Goal: Task Accomplishment & Management: Manage account settings

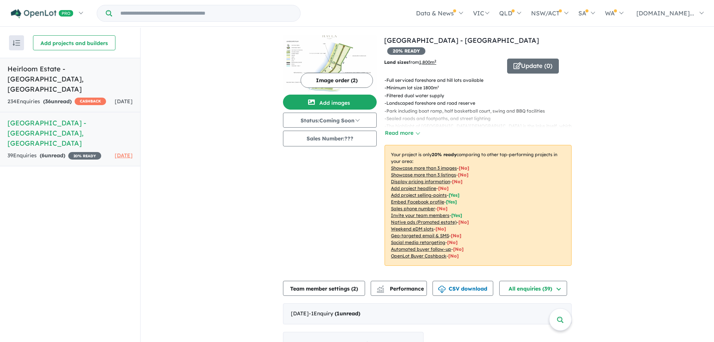
click at [79, 76] on link "Heirloom Estate - [GEOGRAPHIC_DATA][PERSON_NAME][GEOGRAPHIC_DATA] 234 Enquir ie…" at bounding box center [70, 85] width 140 height 54
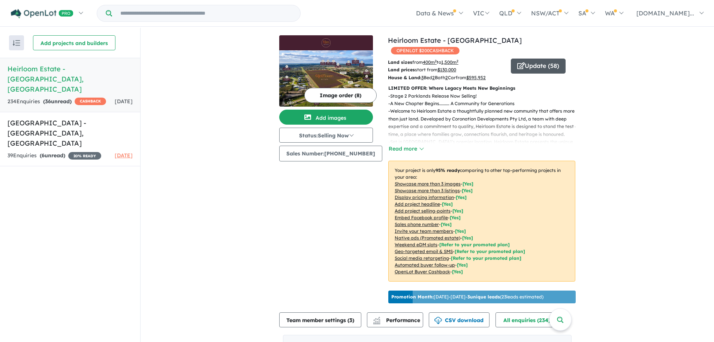
click at [546, 58] on button "Update ( 58 )" at bounding box center [538, 65] width 55 height 15
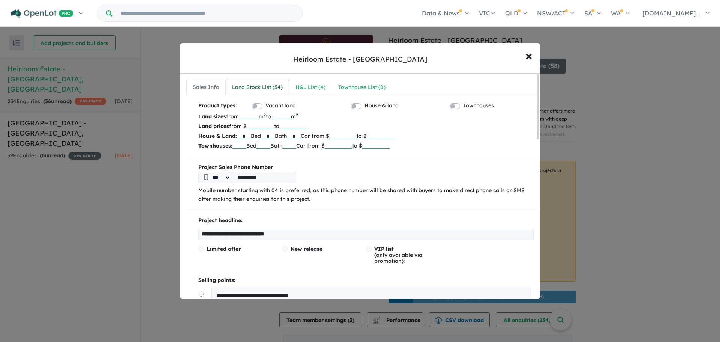
click at [257, 84] on div "Land Stock List ( 54 )" at bounding box center [257, 87] width 51 height 9
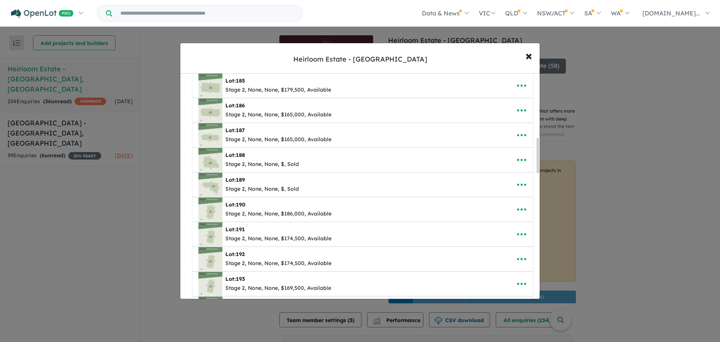
scroll to position [300, 0]
click at [516, 159] on icon "button" at bounding box center [521, 159] width 11 height 11
click at [494, 177] on link "Edit" at bounding box center [504, 178] width 55 height 17
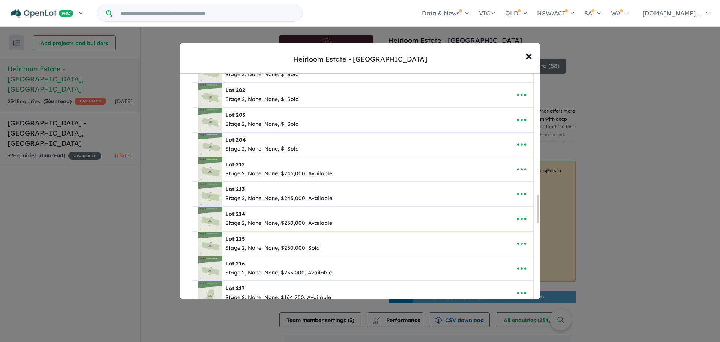
scroll to position [1012, 0]
click at [521, 123] on icon "button" at bounding box center [521, 120] width 11 height 11
click at [488, 141] on link "Edit" at bounding box center [504, 138] width 55 height 17
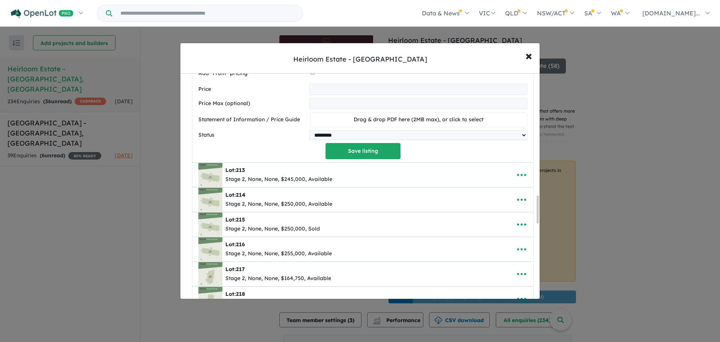
scroll to position [989, 0]
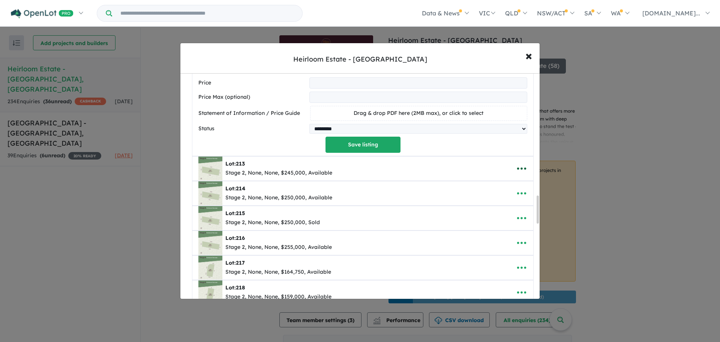
click at [520, 170] on icon "button" at bounding box center [521, 168] width 11 height 11
click at [487, 188] on link "Edit" at bounding box center [504, 186] width 55 height 17
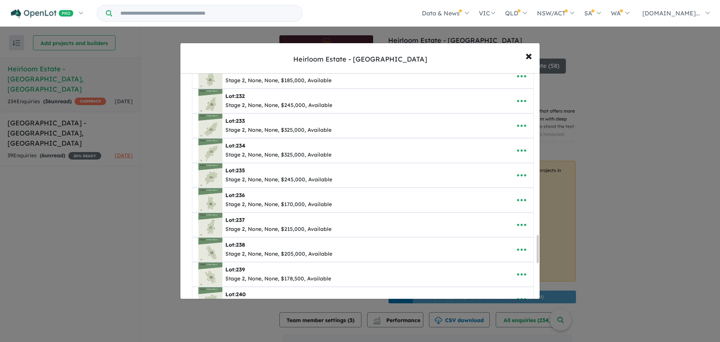
scroll to position [1293, 0]
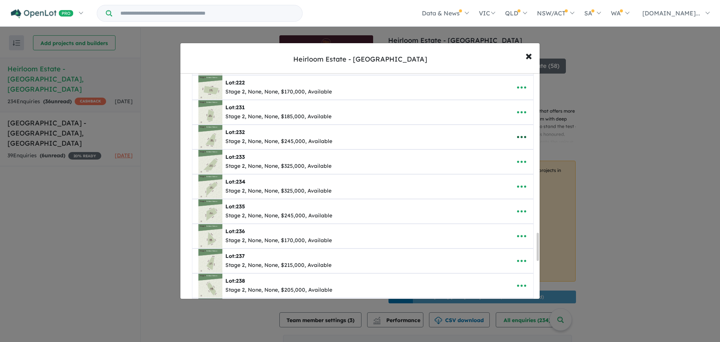
click at [519, 138] on icon "button" at bounding box center [521, 136] width 11 height 11
click at [493, 157] on link "Edit" at bounding box center [504, 155] width 55 height 17
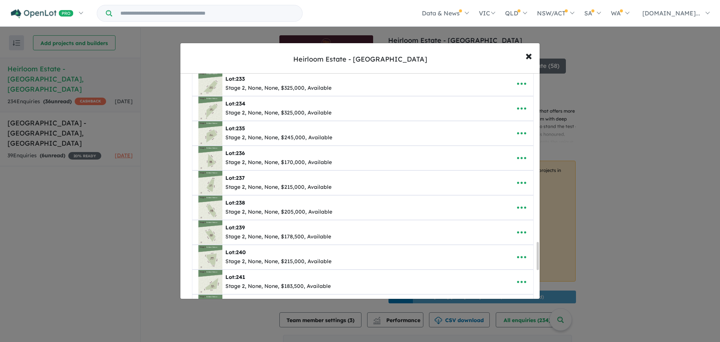
scroll to position [1373, 0]
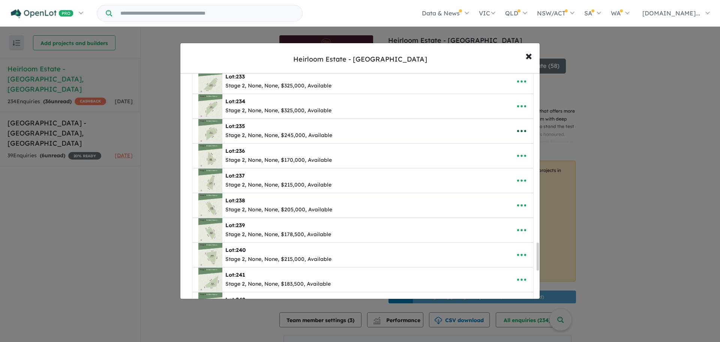
click at [517, 132] on icon "button" at bounding box center [521, 130] width 11 height 11
click at [496, 152] on link "Edit" at bounding box center [504, 149] width 55 height 17
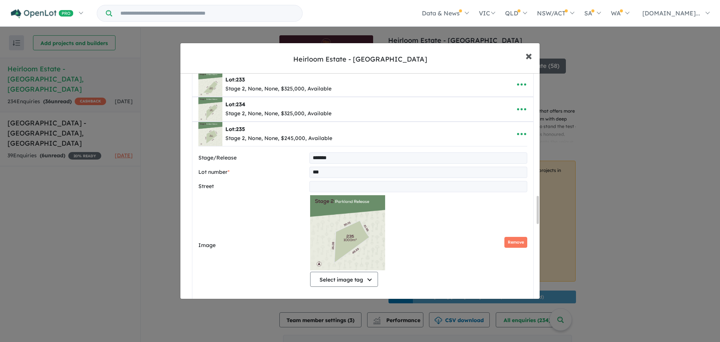
click at [530, 55] on span "×" at bounding box center [528, 55] width 7 height 16
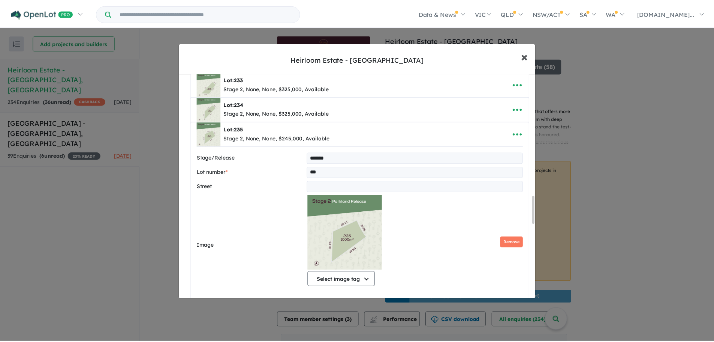
scroll to position [0, 0]
